Goal: Communication & Community: Answer question/provide support

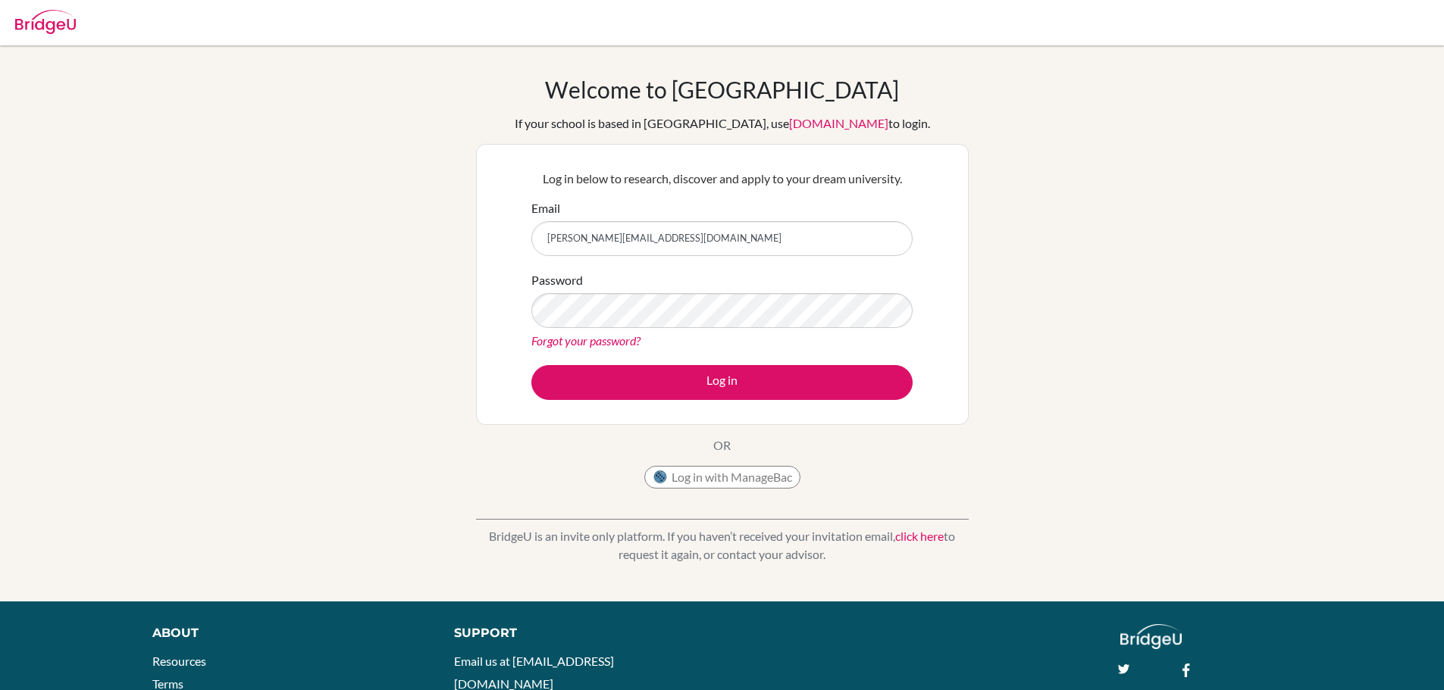
click at [531, 365] on button "Log in" at bounding box center [721, 382] width 381 height 35
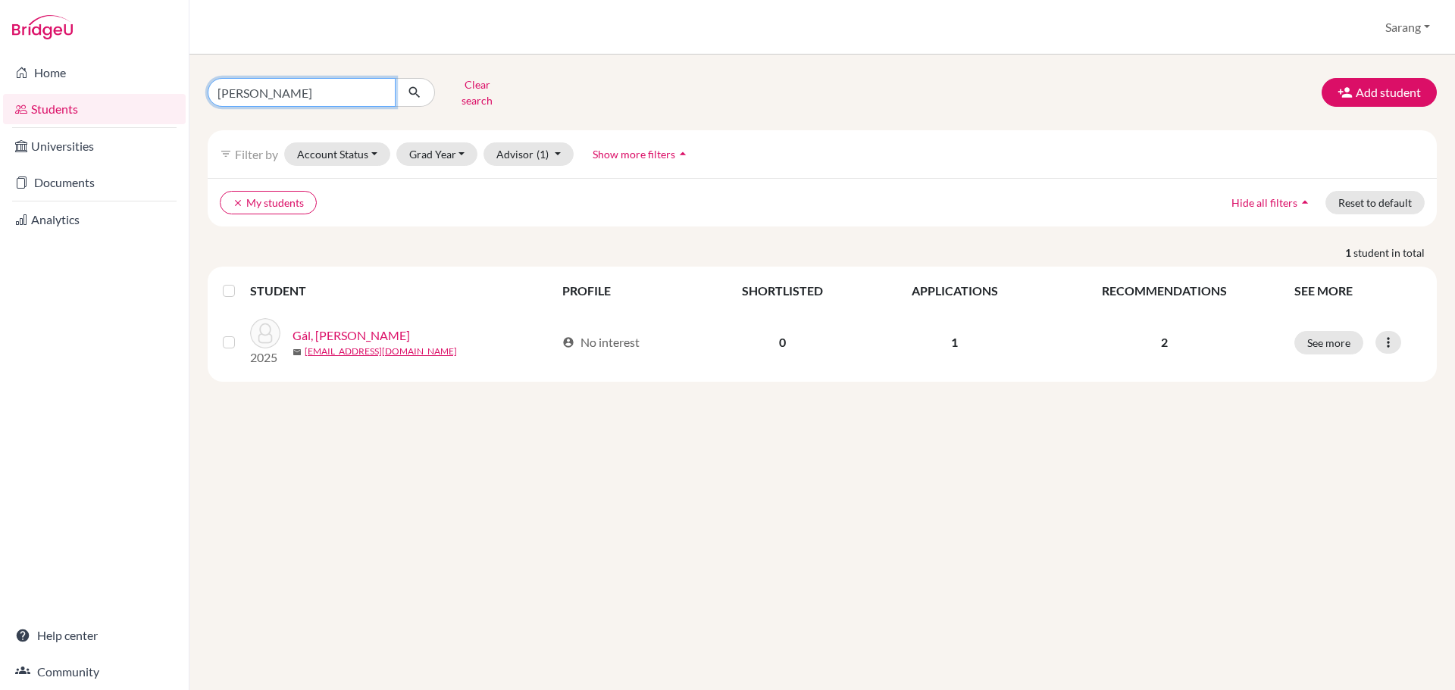
click at [380, 86] on input "[PERSON_NAME]" at bounding box center [302, 92] width 188 height 29
click at [1113, 81] on div "Clear search Add student" at bounding box center [822, 92] width 1252 height 39
click at [1350, 191] on button "Reset to default" at bounding box center [1374, 202] width 99 height 23
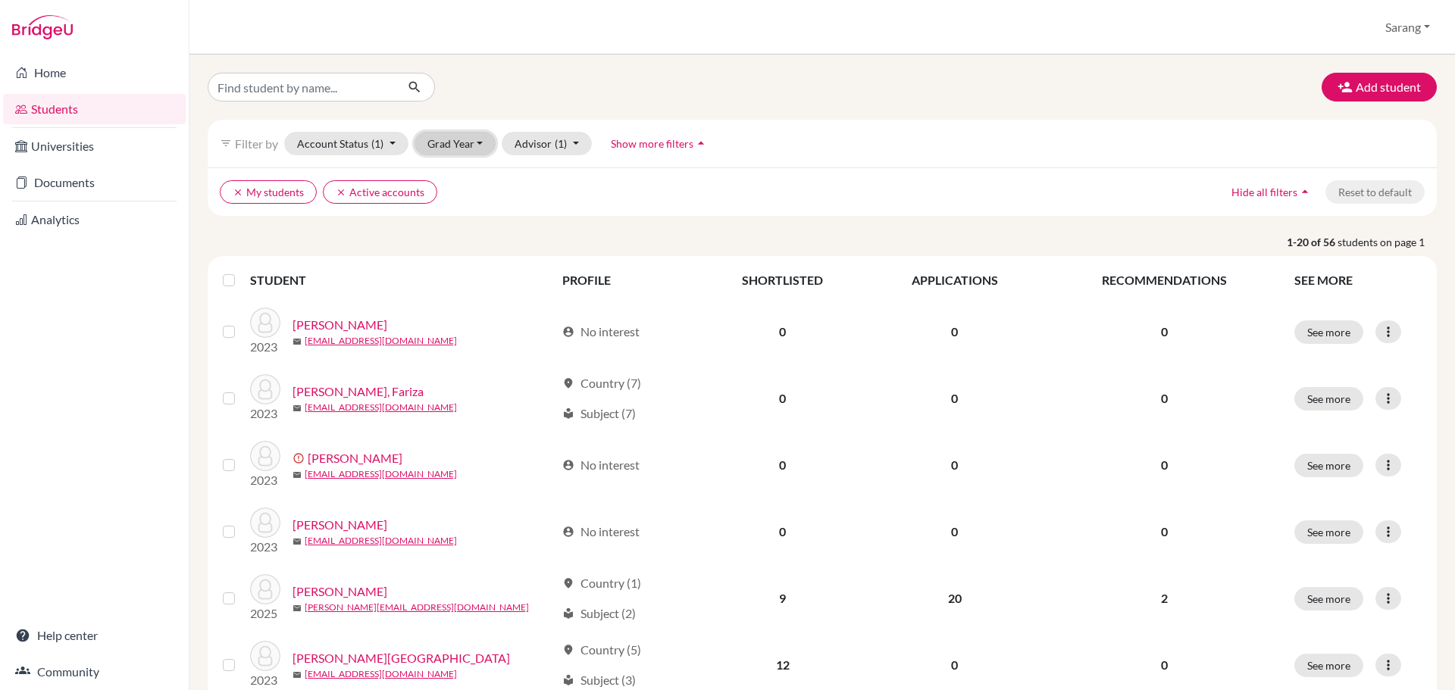
click at [457, 142] on button "Grad Year" at bounding box center [456, 143] width 82 height 23
click at [452, 178] on span "2026" at bounding box center [446, 176] width 27 height 18
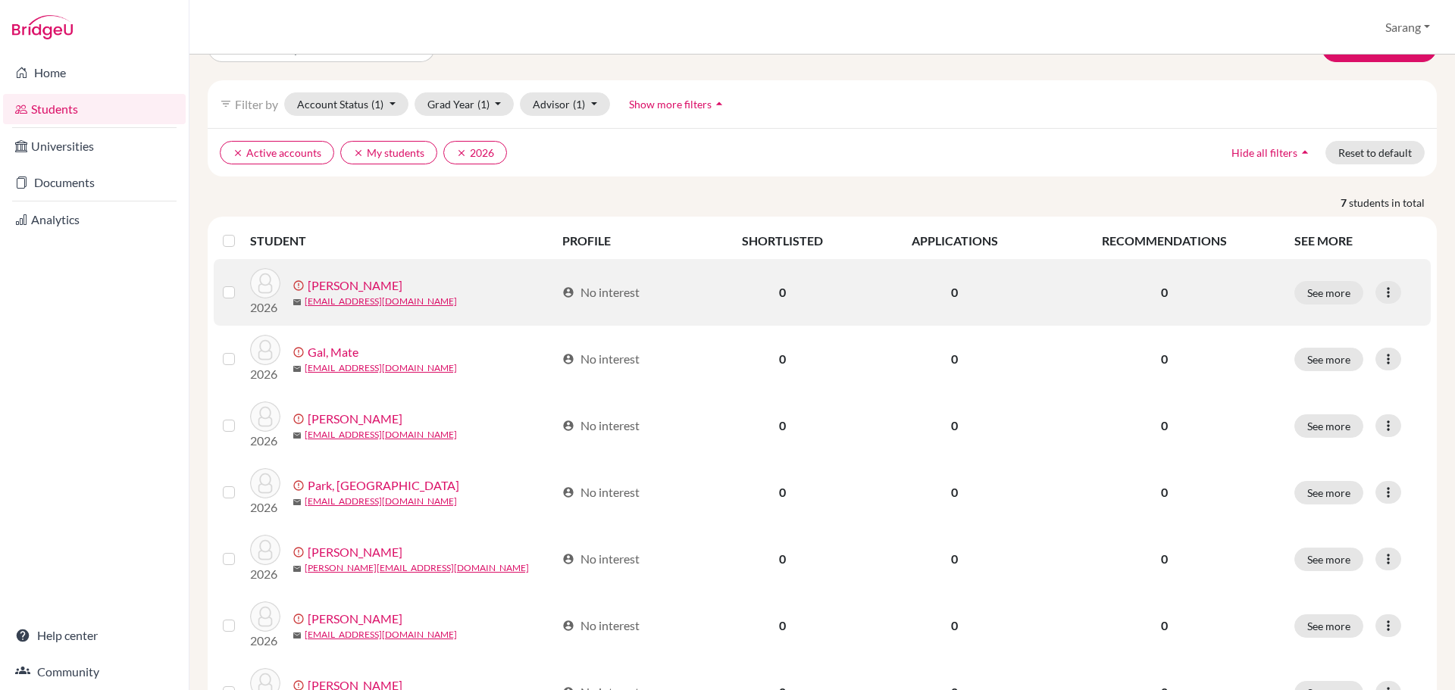
scroll to position [76, 0]
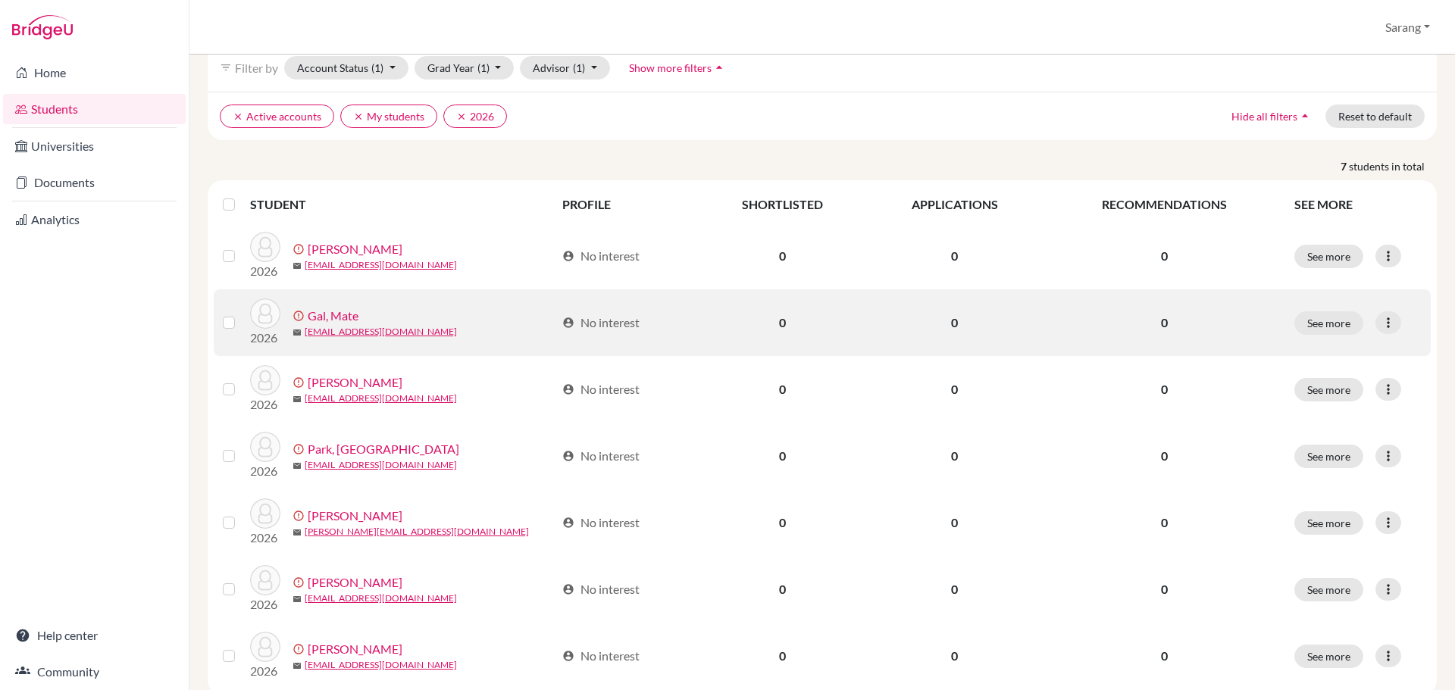
click at [241, 314] on label at bounding box center [241, 314] width 0 height 0
click at [0, 0] on input "checkbox" at bounding box center [0, 0] width 0 height 0
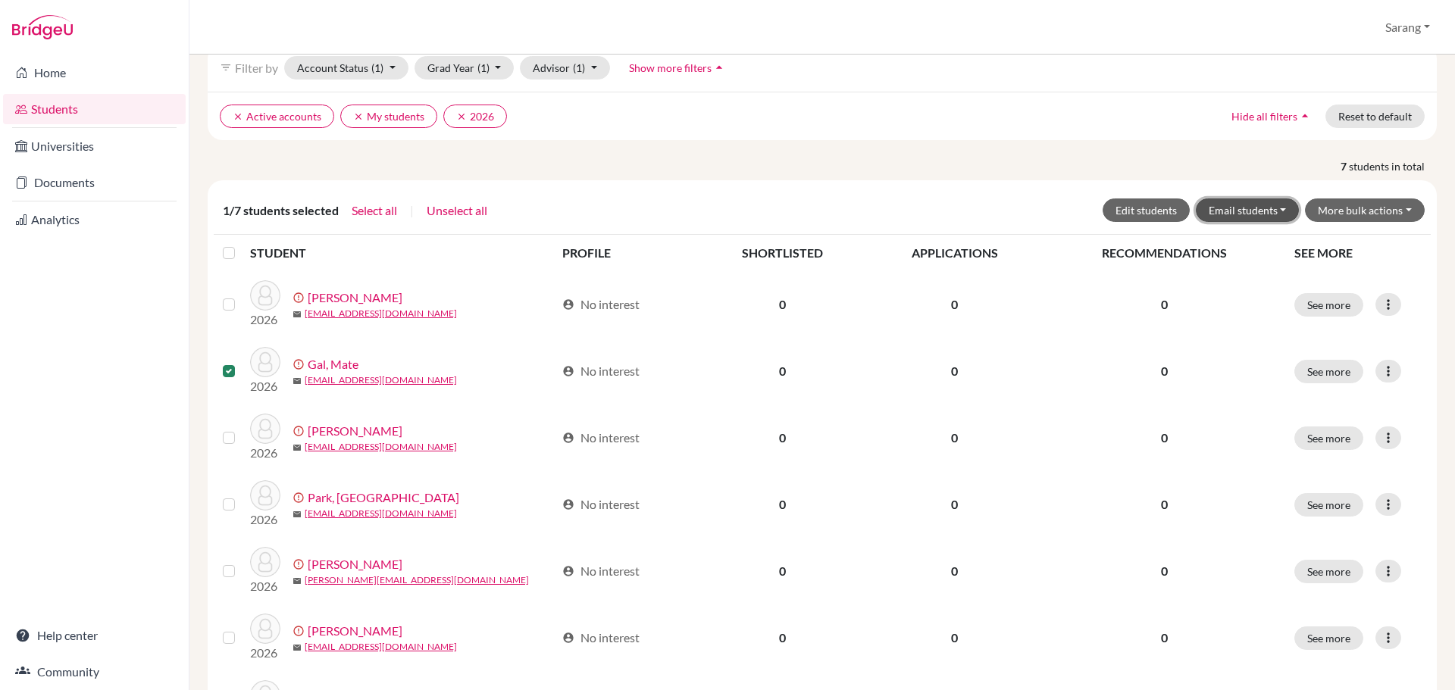
click at [1261, 208] on button "Email students" at bounding box center [1248, 210] width 104 height 23
click at [1247, 242] on button "Via Gmail" at bounding box center [1280, 242] width 167 height 24
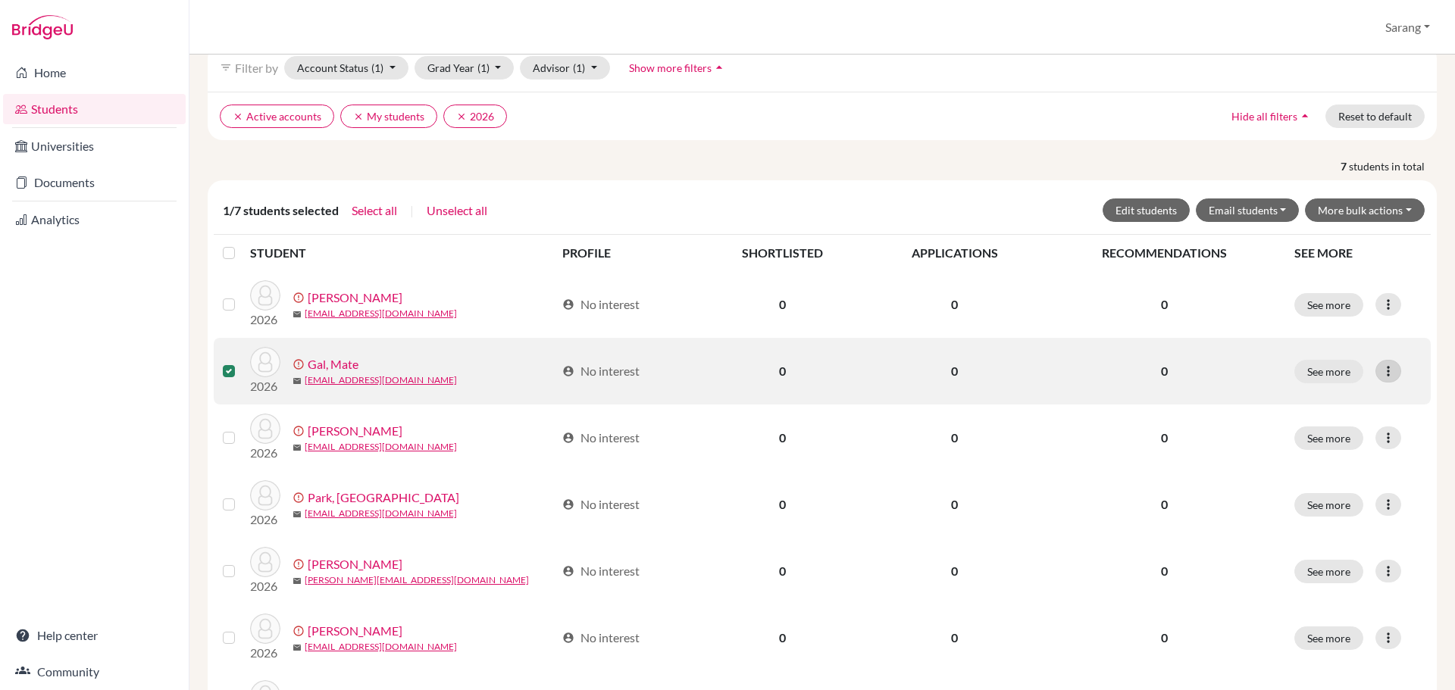
click at [1381, 371] on icon at bounding box center [1388, 371] width 15 height 15
click at [1309, 451] on button "Resend invite email" at bounding box center [1319, 452] width 137 height 24
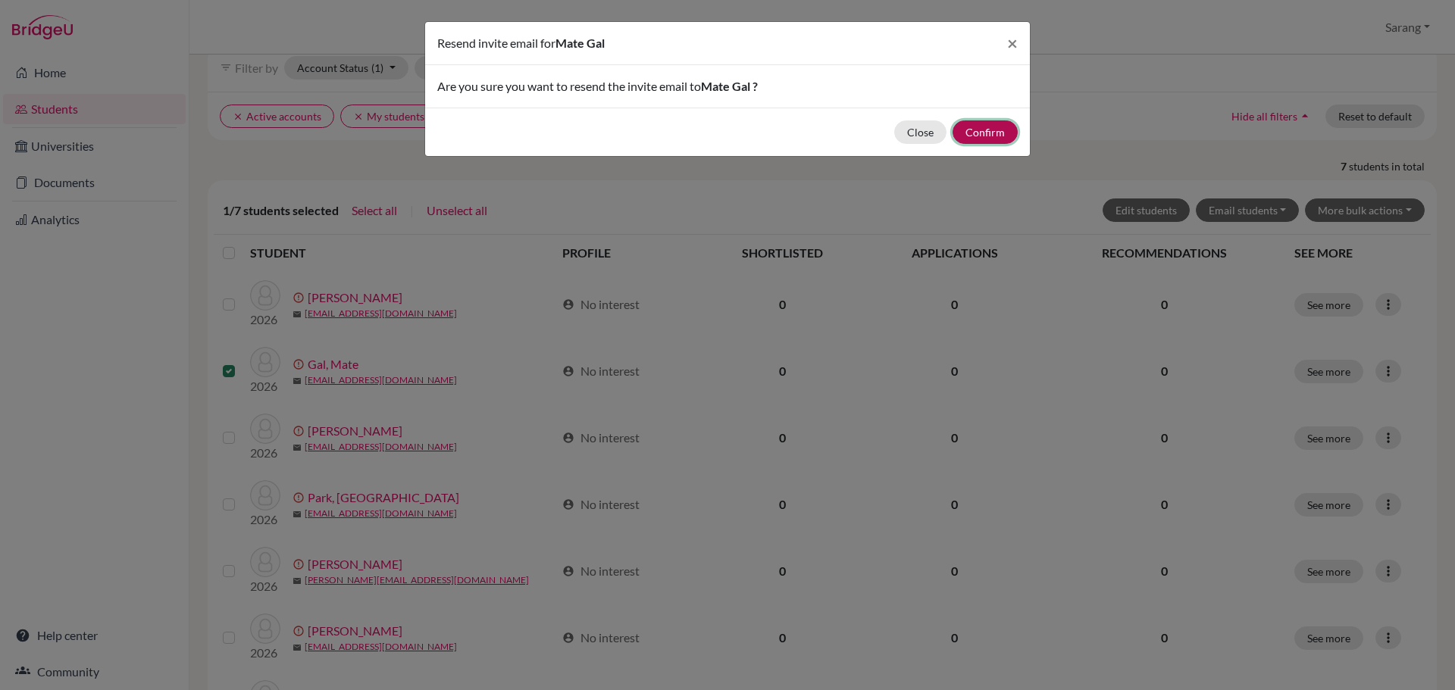
click at [995, 131] on button "Confirm" at bounding box center [985, 131] width 65 height 23
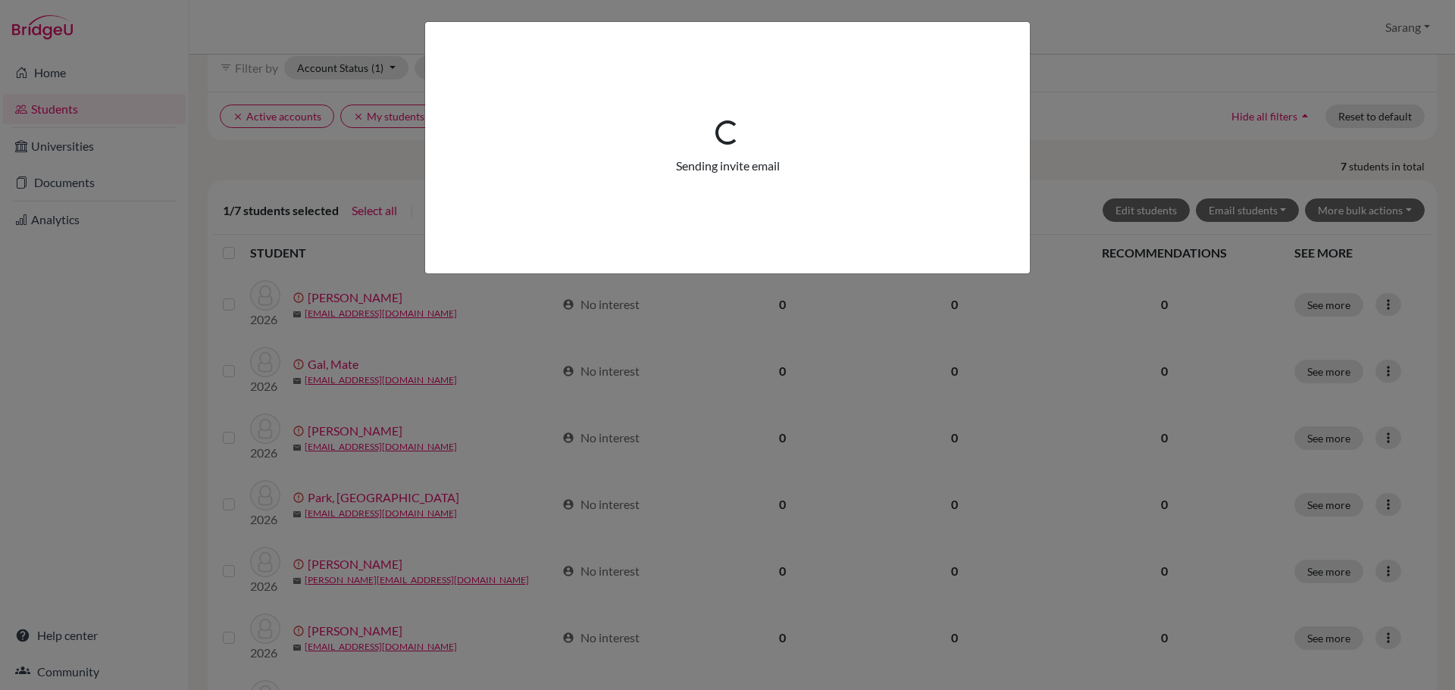
scroll to position [130, 0]
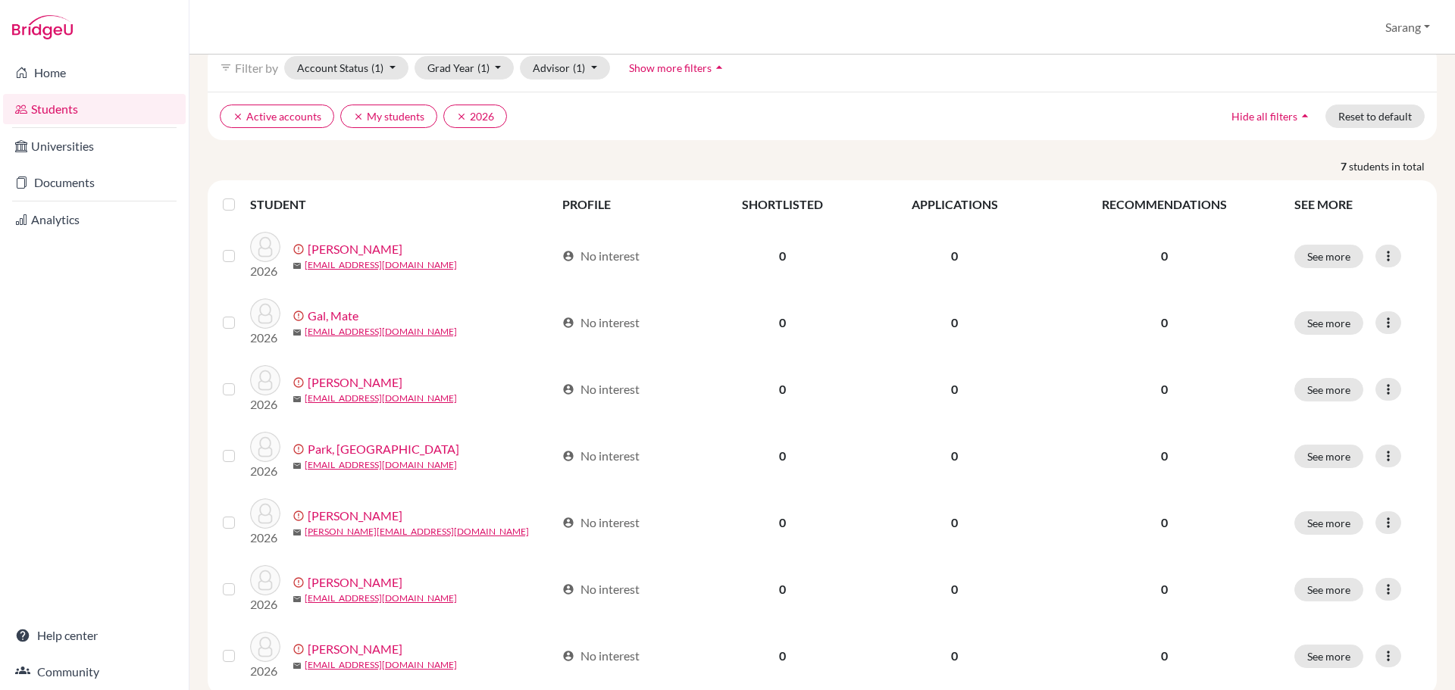
click at [629, 127] on ul "clear Active accounts clear My students clear 2026" at bounding box center [672, 116] width 904 height 23
